Goal: Obtain resource: Download file/media

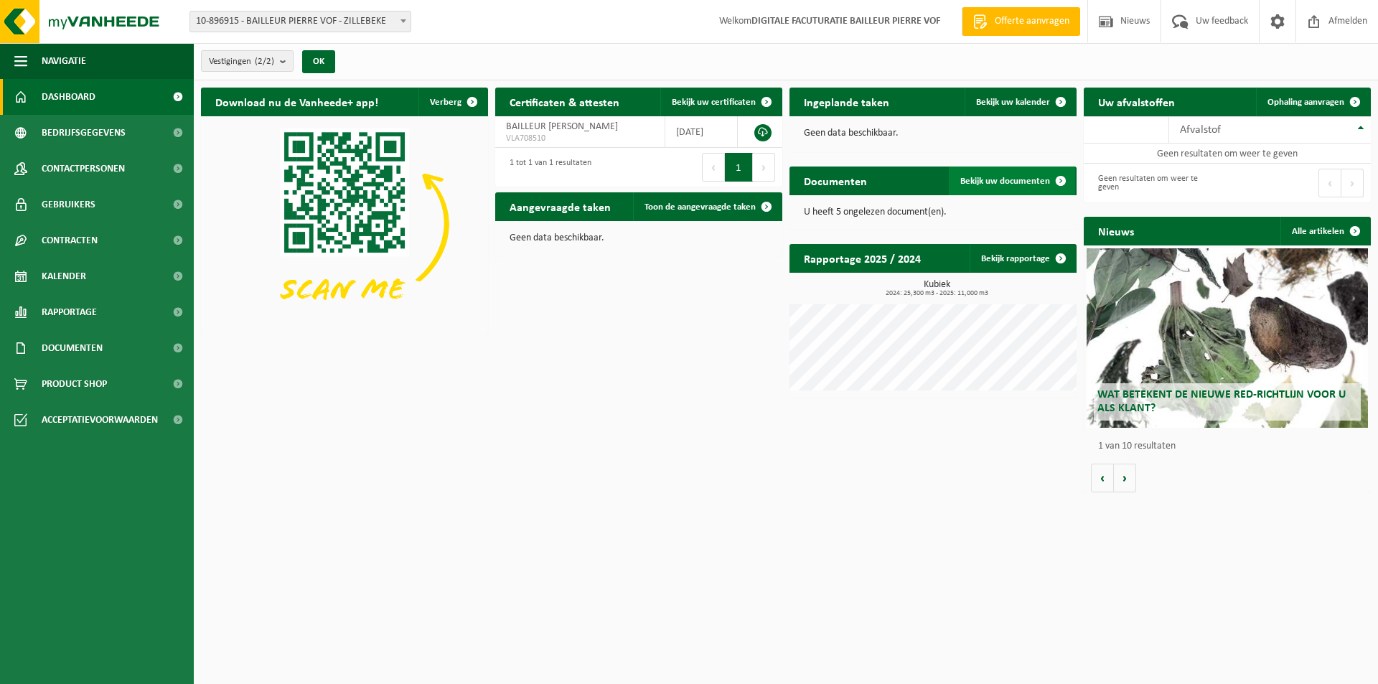
click at [987, 177] on span "Bekijk uw documenten" at bounding box center [1005, 181] width 90 height 9
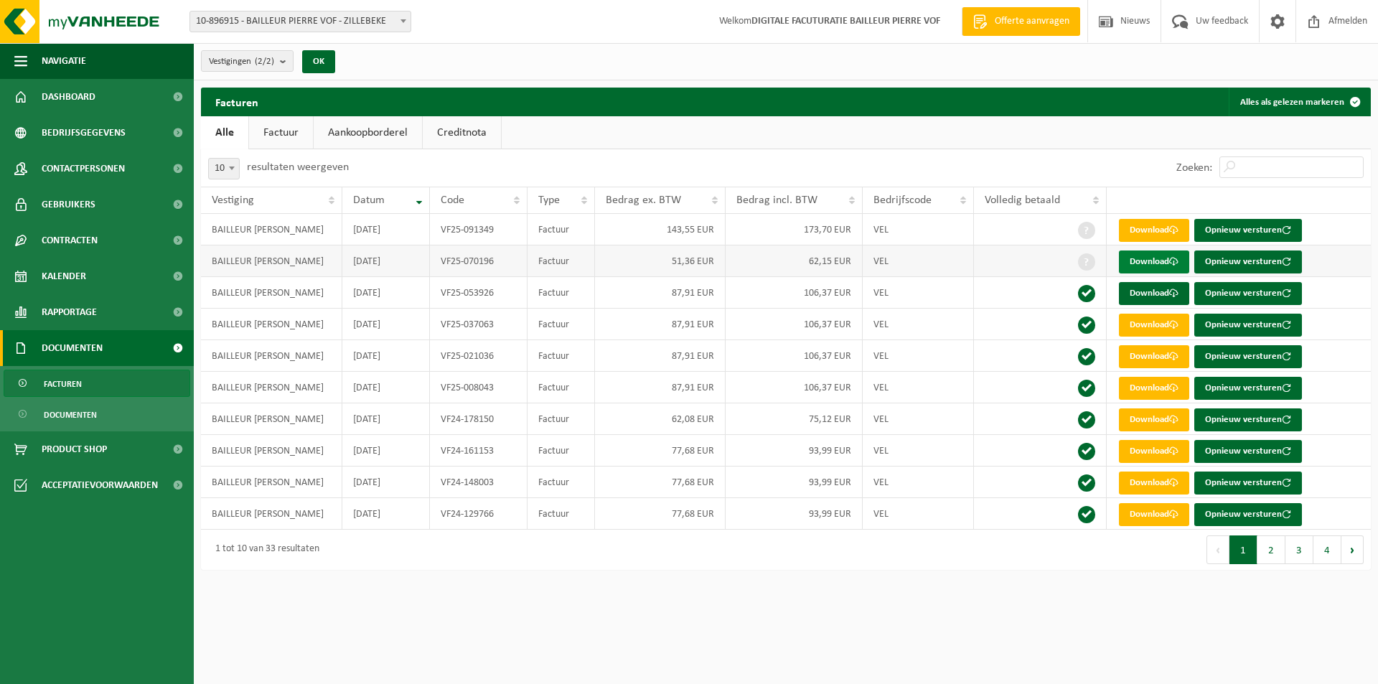
click at [1153, 255] on link "Download" at bounding box center [1154, 262] width 70 height 23
click at [1174, 235] on span at bounding box center [1173, 229] width 9 height 9
click at [1091, 198] on th "Volledig betaald" at bounding box center [1040, 200] width 133 height 27
click at [1092, 199] on th "Volledig betaald" at bounding box center [1040, 200] width 133 height 27
click at [1093, 200] on th "Volledig betaald" at bounding box center [1040, 200] width 133 height 27
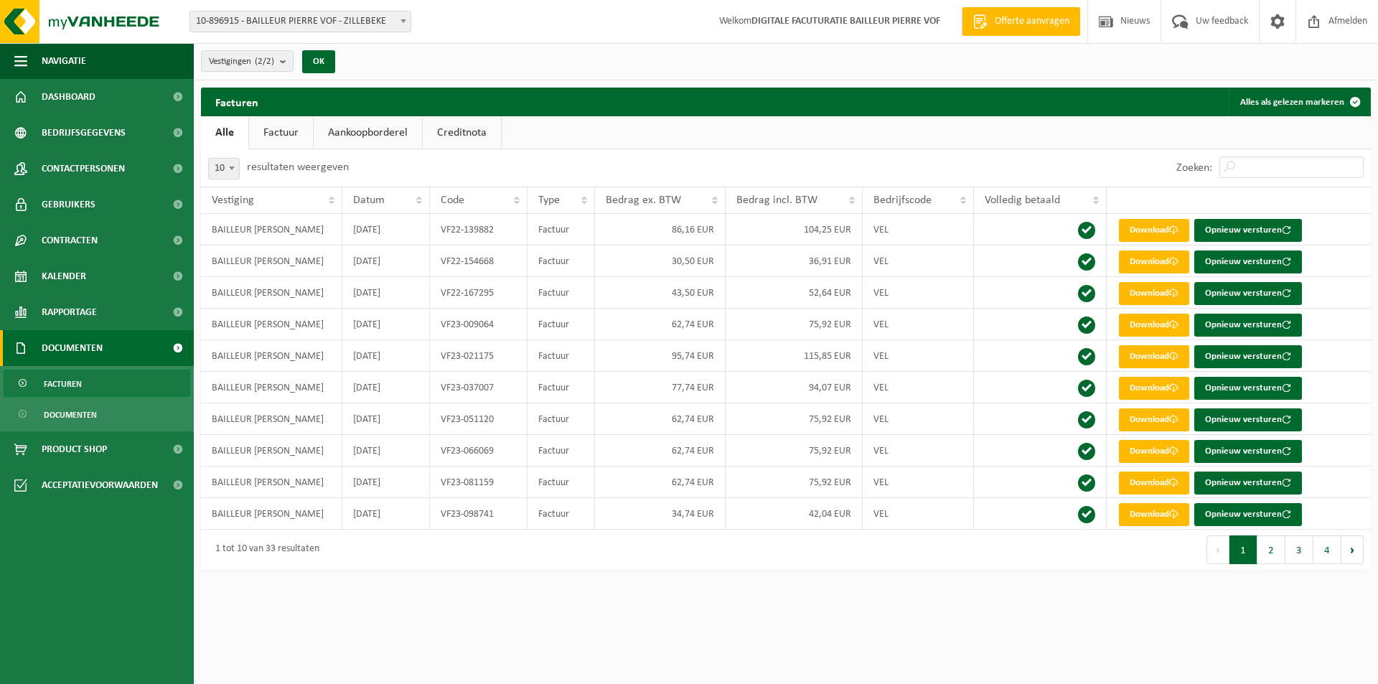
click at [1095, 202] on th "Volledig betaald" at bounding box center [1040, 200] width 133 height 27
click at [1095, 203] on th "Volledig betaald" at bounding box center [1040, 200] width 133 height 27
click at [1095, 204] on th "Volledig betaald" at bounding box center [1040, 200] width 133 height 27
